Goal: Information Seeking & Learning: Learn about a topic

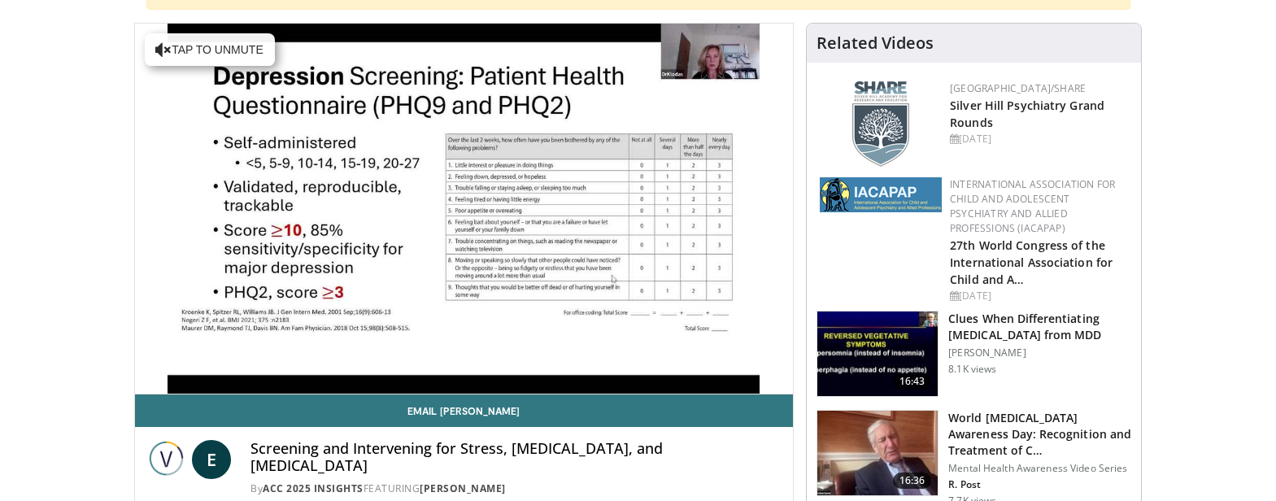
scroll to position [171, 0]
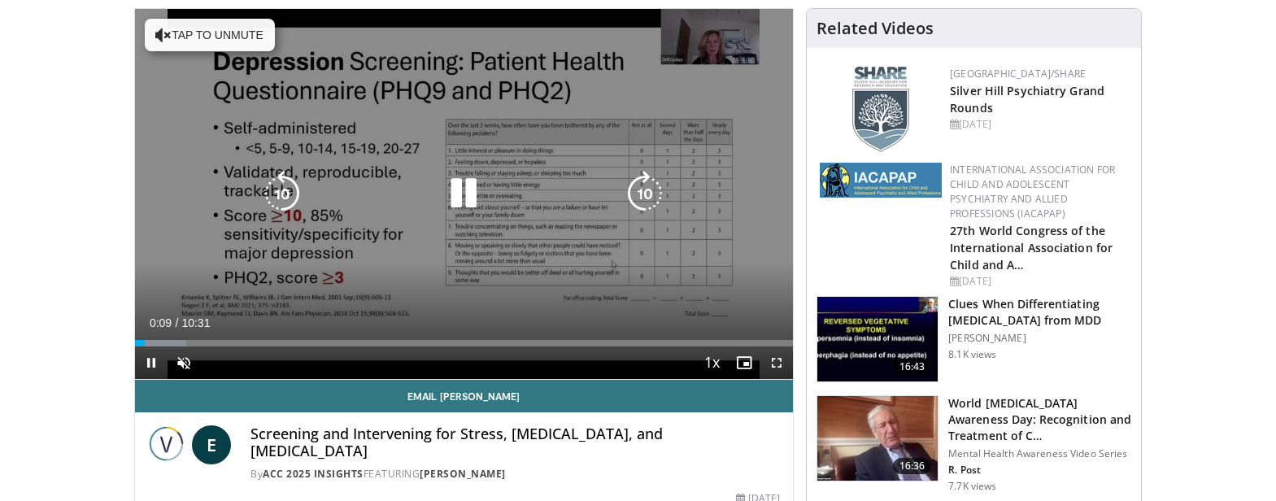
click at [454, 202] on icon "Video Player" at bounding box center [464, 194] width 46 height 46
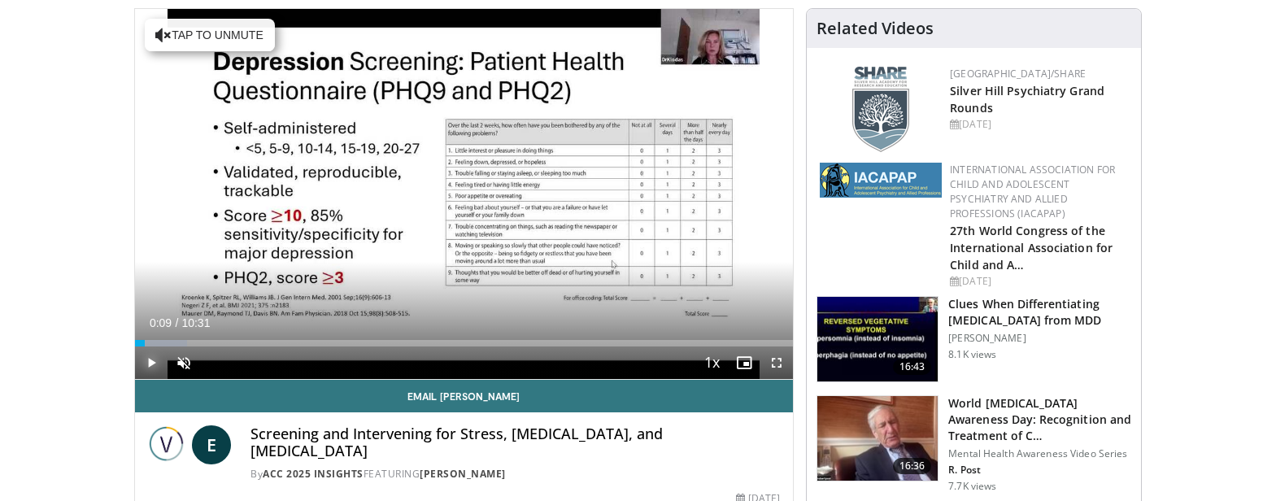
click at [142, 362] on span "Video Player" at bounding box center [151, 362] width 33 height 33
click at [181, 364] on span "Video Player" at bounding box center [184, 362] width 33 height 33
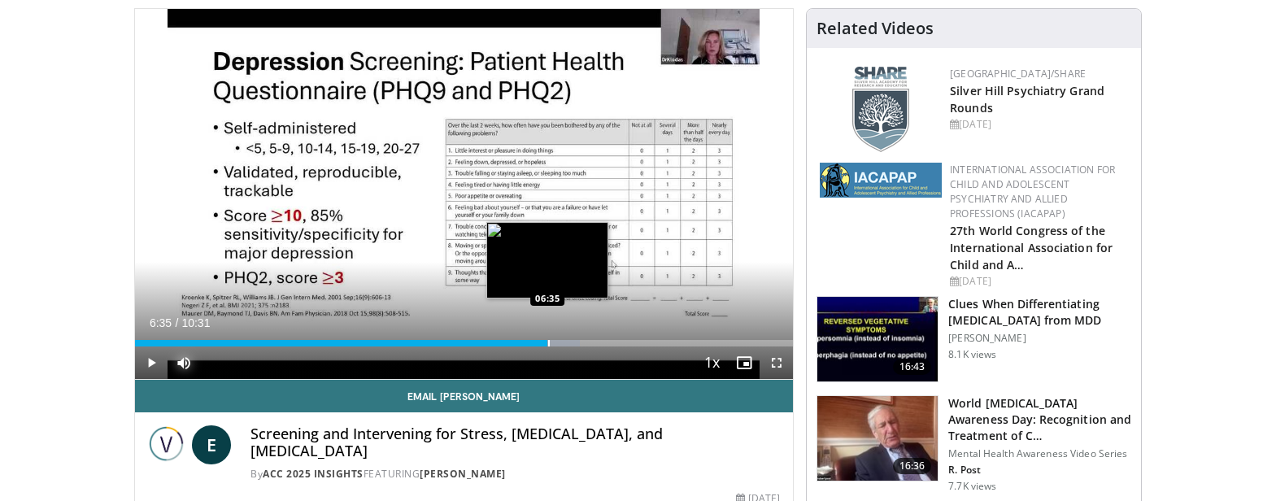
drag, startPoint x: 573, startPoint y: 339, endPoint x: 547, endPoint y: 339, distance: 25.2
click at [548, 340] on div "Progress Bar" at bounding box center [549, 343] width 2 height 7
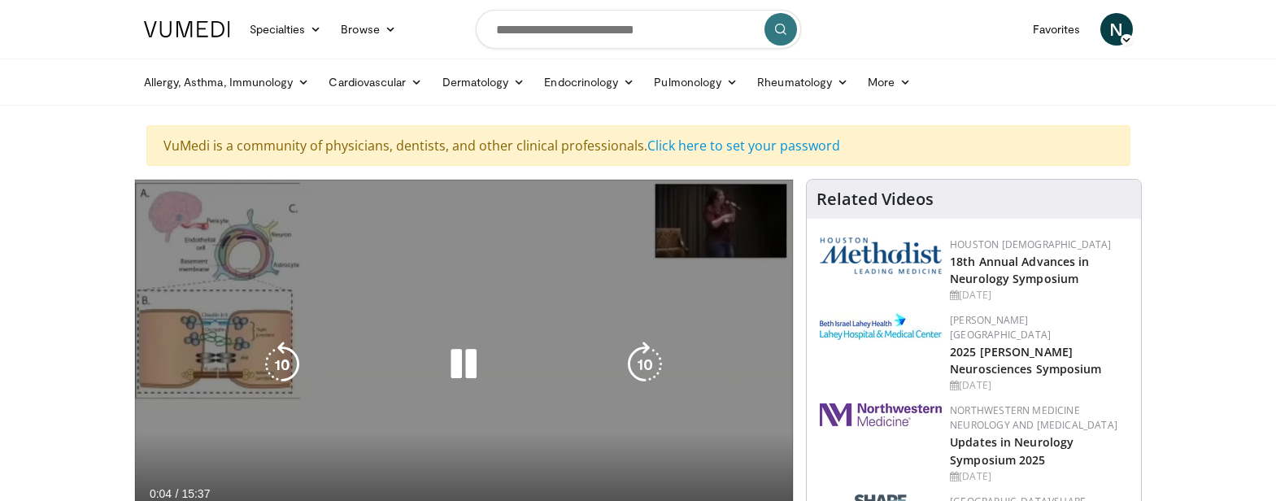
click at [477, 364] on icon "Video Player" at bounding box center [464, 365] width 46 height 46
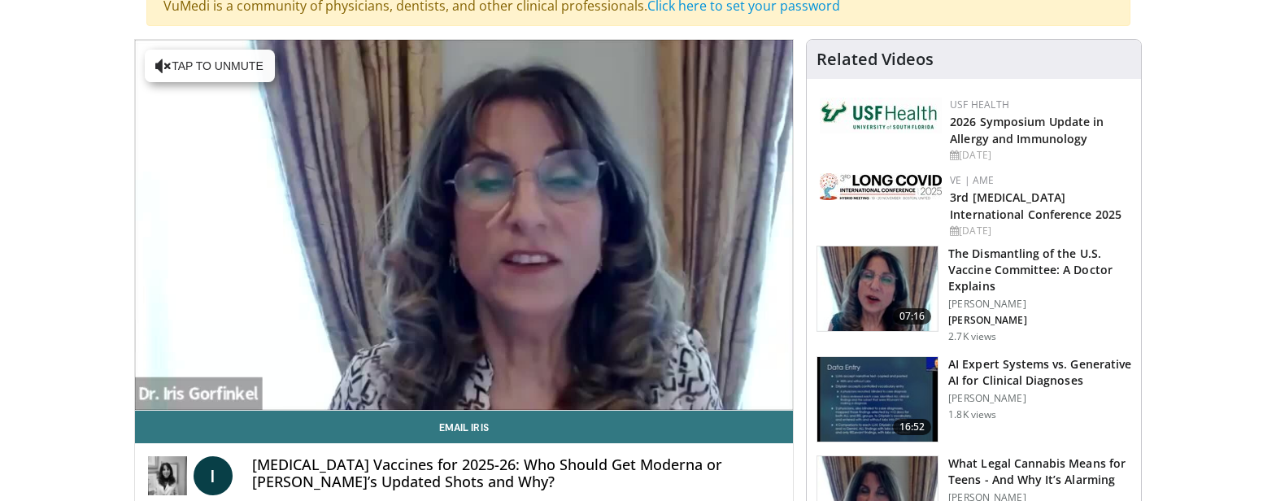
scroll to position [186, 0]
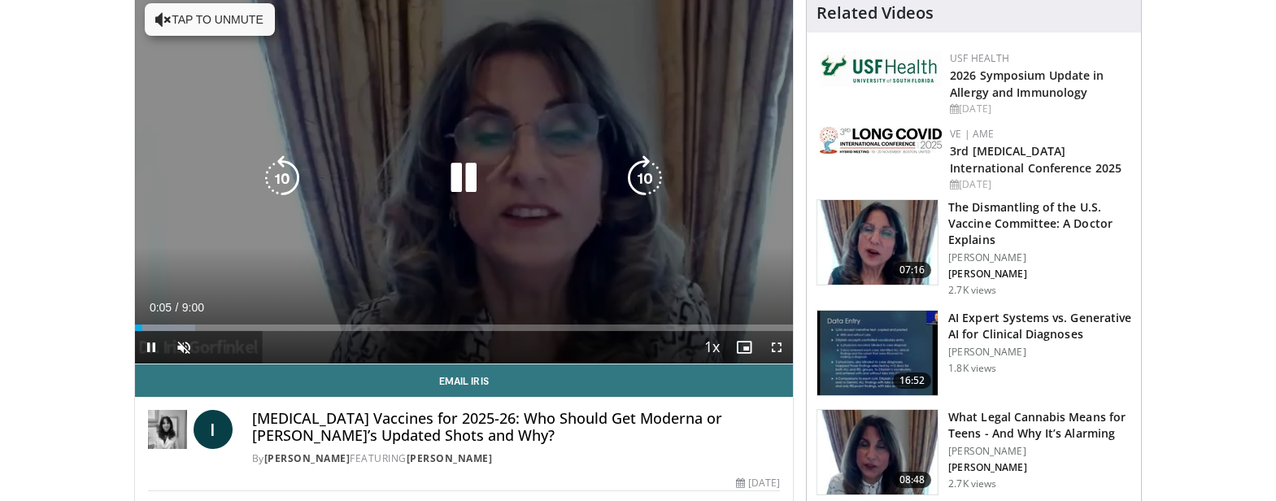
click at [471, 187] on icon "Video Player" at bounding box center [464, 178] width 46 height 46
click at [468, 184] on icon "Video Player" at bounding box center [464, 178] width 46 height 46
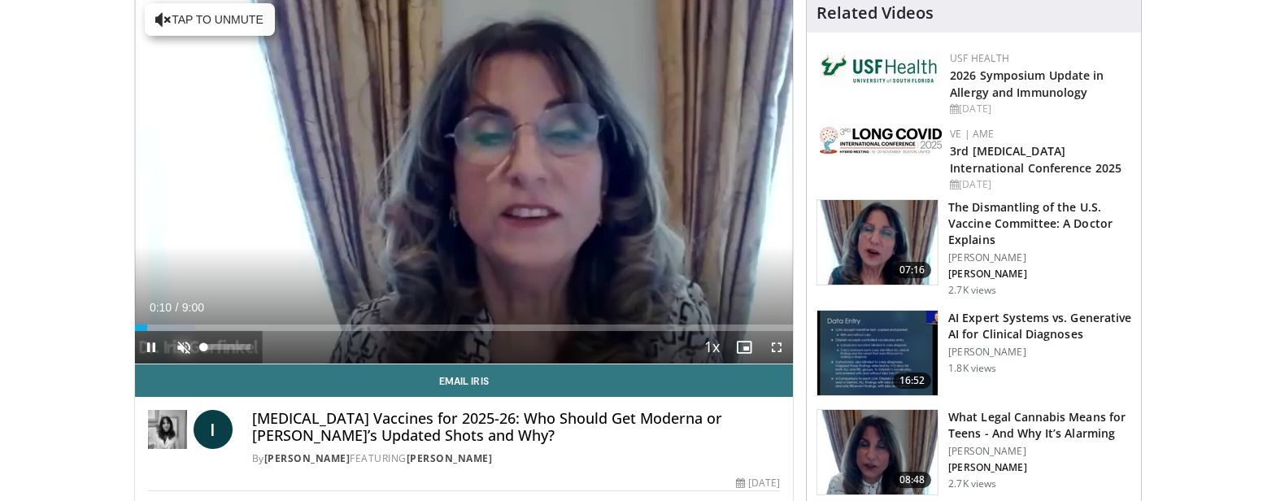
click at [180, 351] on span "Video Player" at bounding box center [184, 347] width 33 height 33
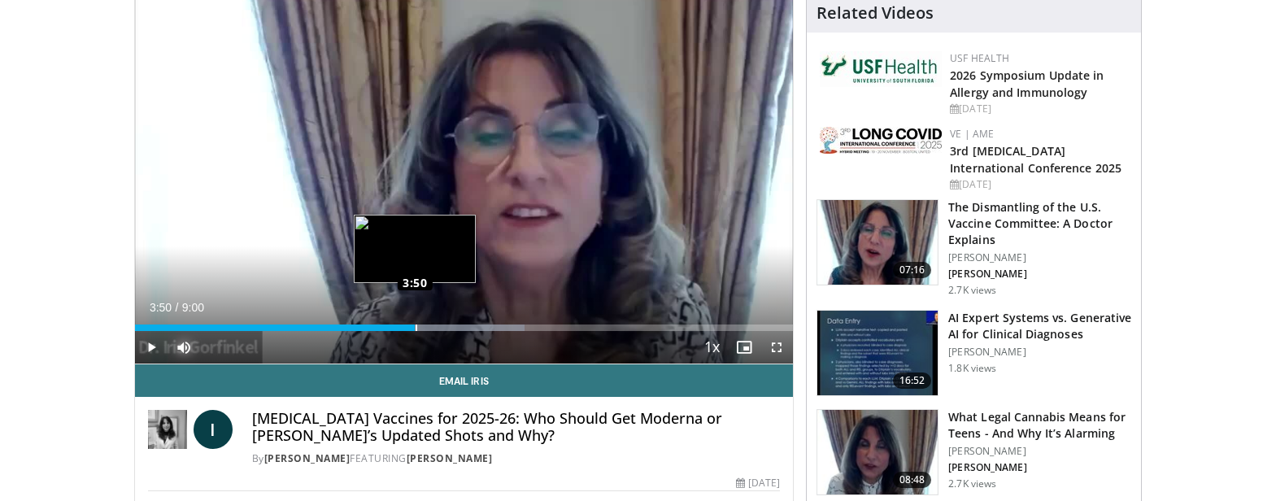
drag, startPoint x: 446, startPoint y: 325, endPoint x: 415, endPoint y: 329, distance: 31.9
click at [415, 329] on div "Loaded : 59.18% 3:50 3:50" at bounding box center [464, 327] width 659 height 7
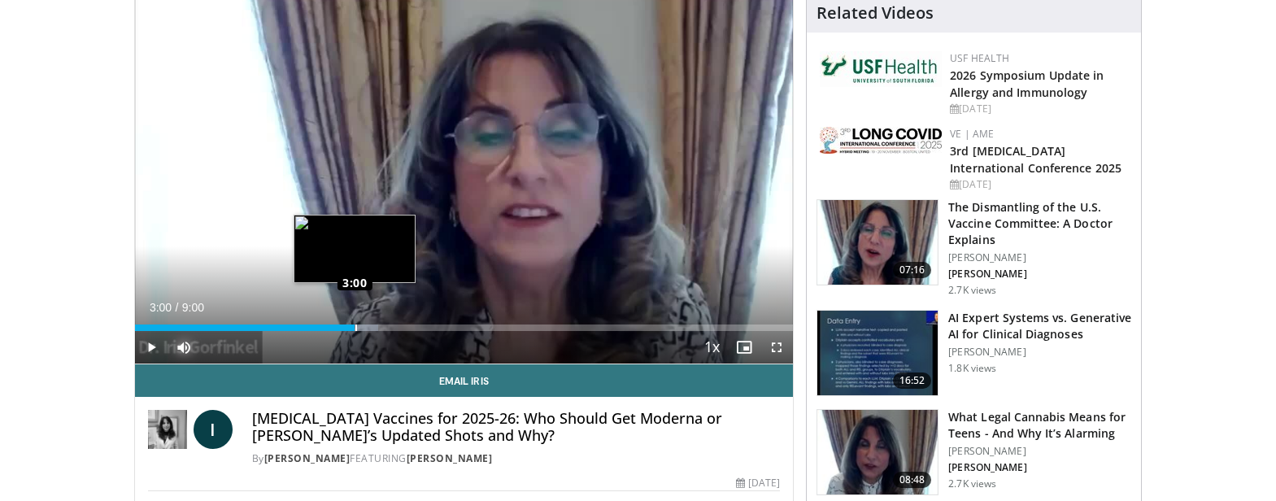
drag, startPoint x: 421, startPoint y: 324, endPoint x: 355, endPoint y: 325, distance: 66.7
click at [355, 325] on div "Loaded : 36.98% 3:00 3:00" at bounding box center [464, 327] width 659 height 7
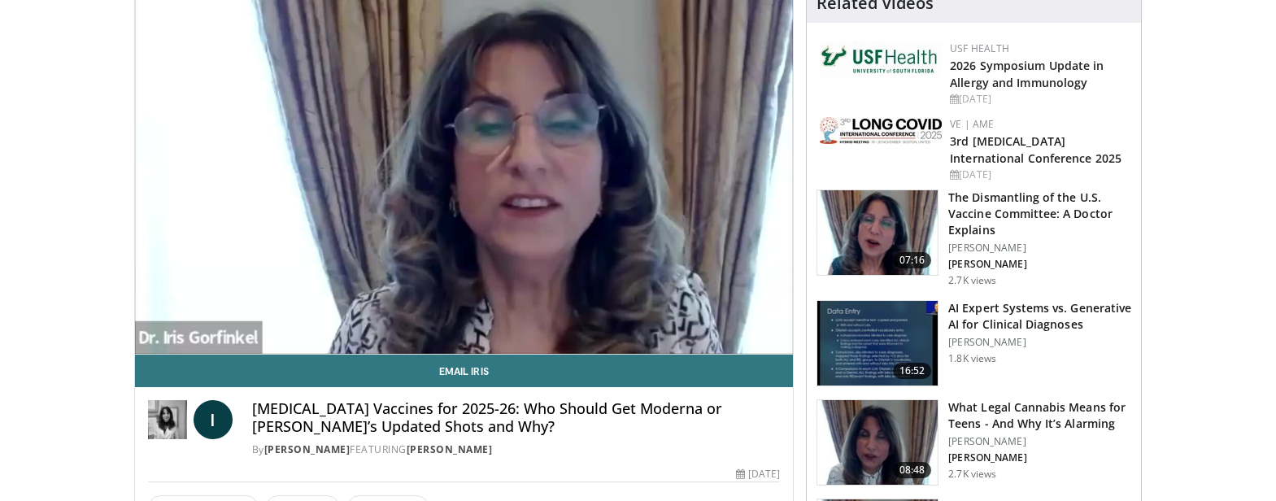
scroll to position [191, 0]
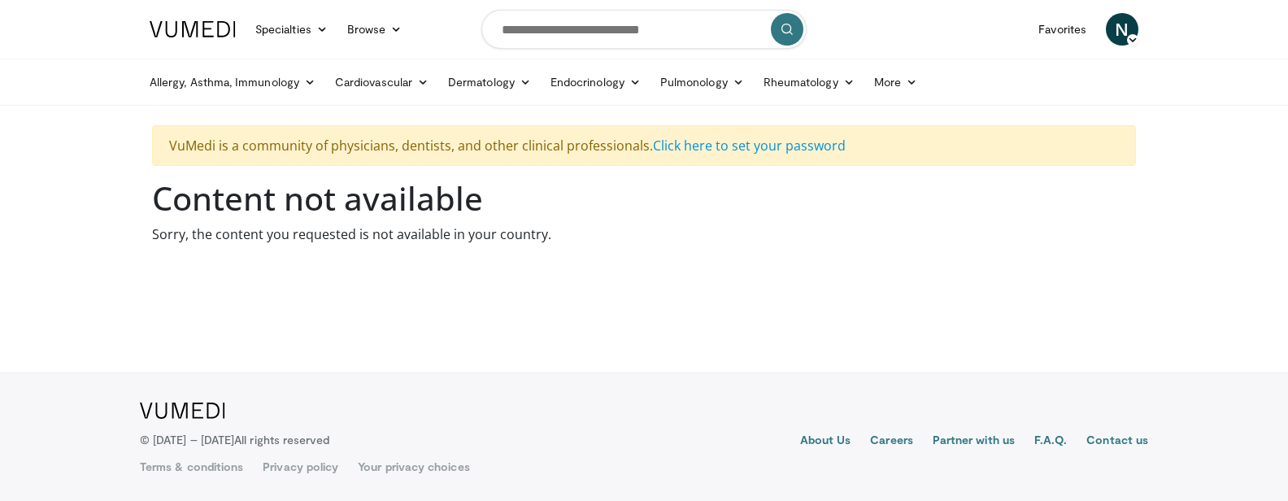
click at [1280, 143] on body "Specialties Adult & Family Medicine Allergy, Asthma, Immunology Anesthesiology …" at bounding box center [644, 250] width 1288 height 501
click at [176, 83] on link "Allergy, Asthma, Immunology" at bounding box center [232, 82] width 185 height 33
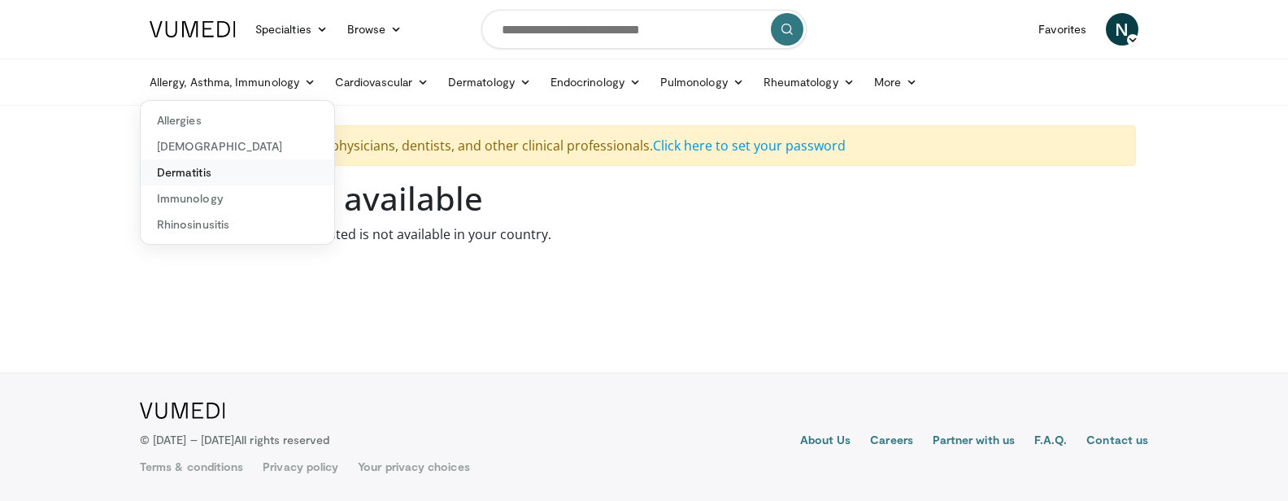
click at [183, 174] on link "Dermatitis" at bounding box center [238, 172] width 194 height 26
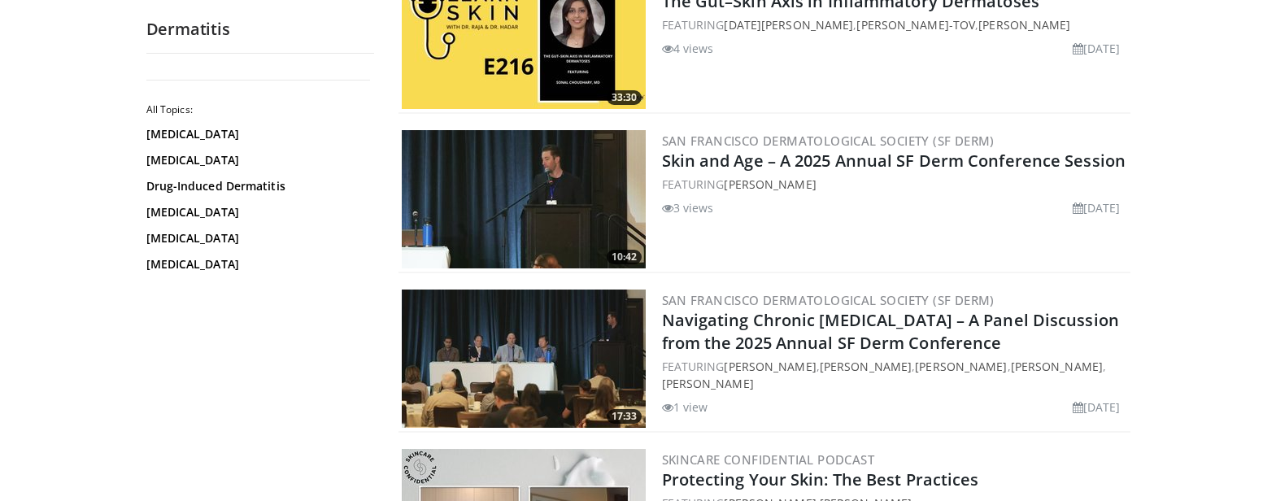
scroll to position [1452, 0]
